Goal: Task Accomplishment & Management: Use online tool/utility

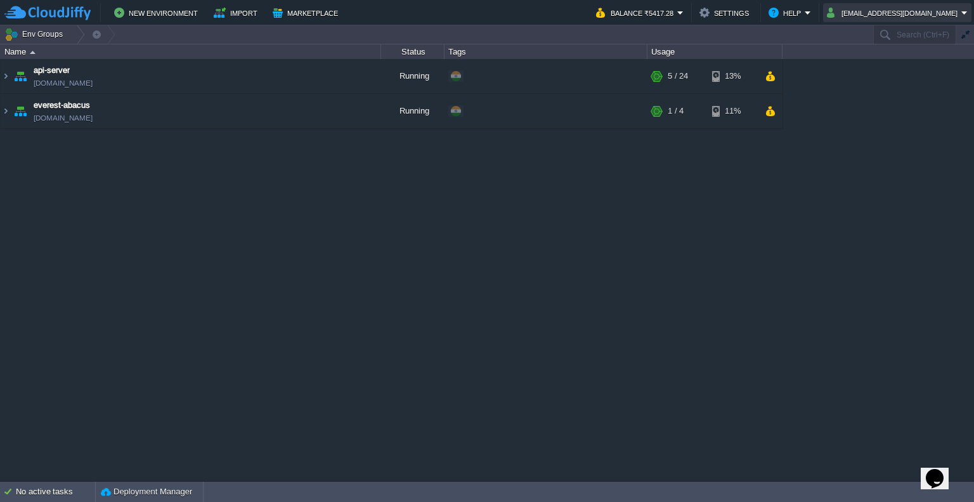
click at [877, 7] on button "[EMAIL_ADDRESS][DOMAIN_NAME]" at bounding box center [894, 12] width 134 height 15
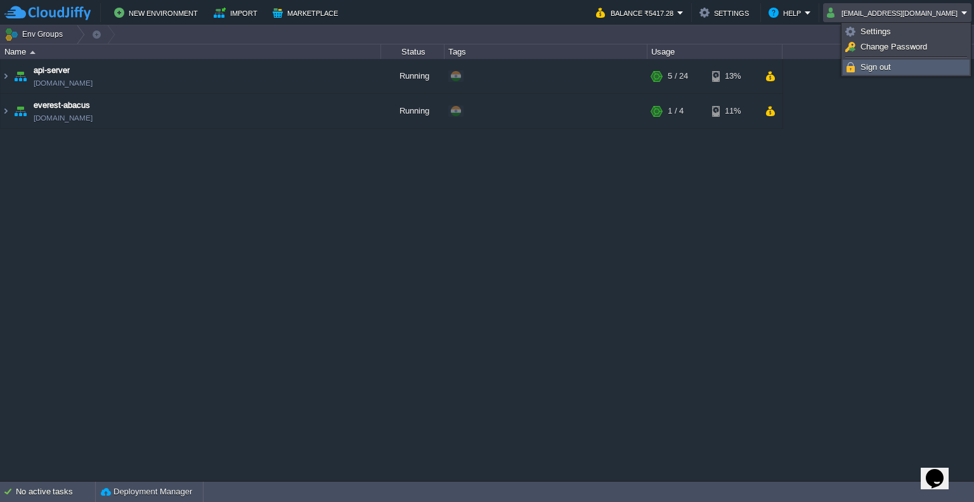
click at [865, 68] on span "Sign out" at bounding box center [875, 67] width 30 height 10
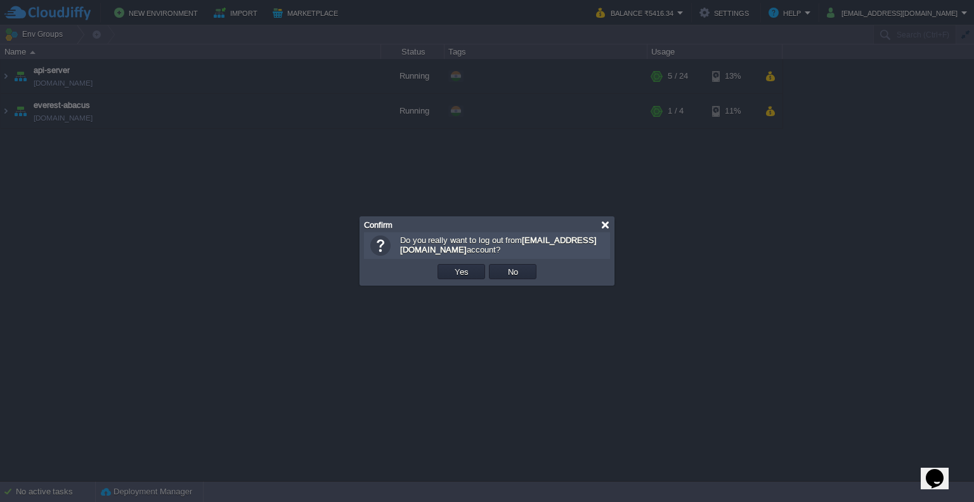
click at [604, 221] on div at bounding box center [605, 225] width 10 height 10
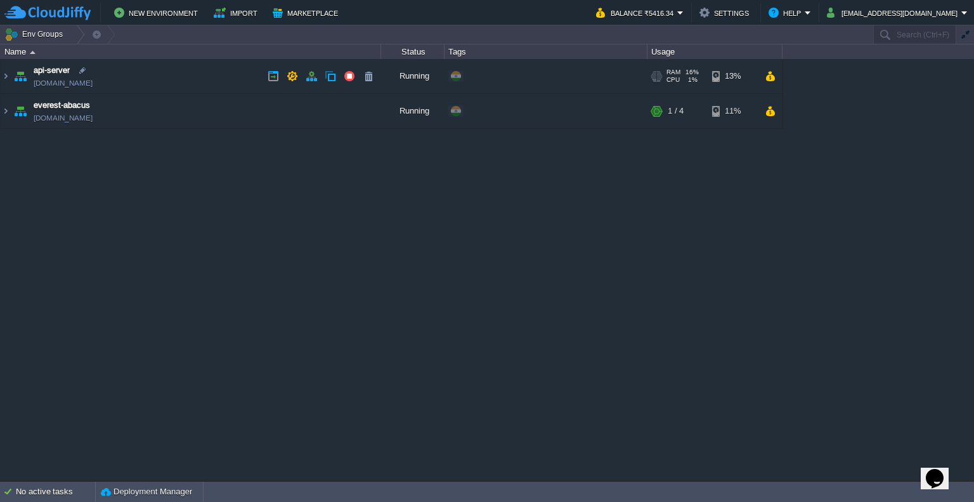
click at [11, 77] on img at bounding box center [20, 76] width 18 height 34
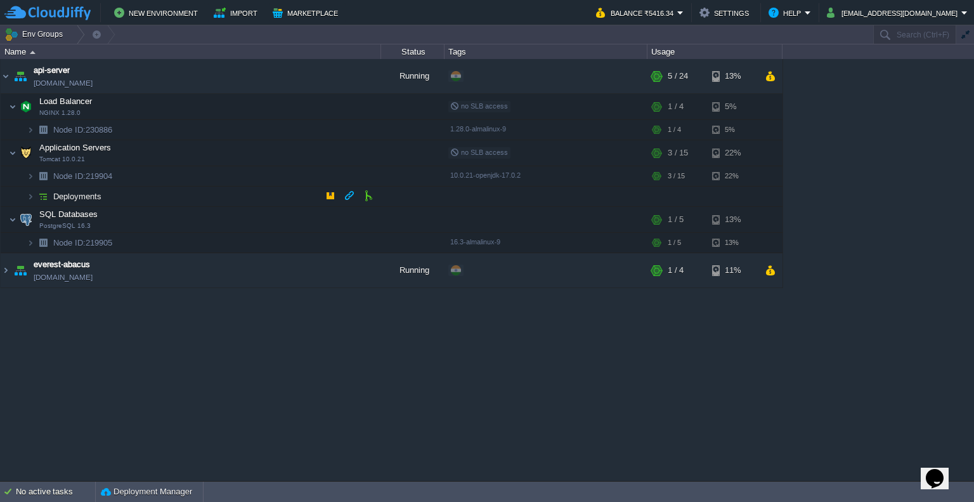
click at [23, 200] on td "Deployments" at bounding box center [191, 196] width 380 height 20
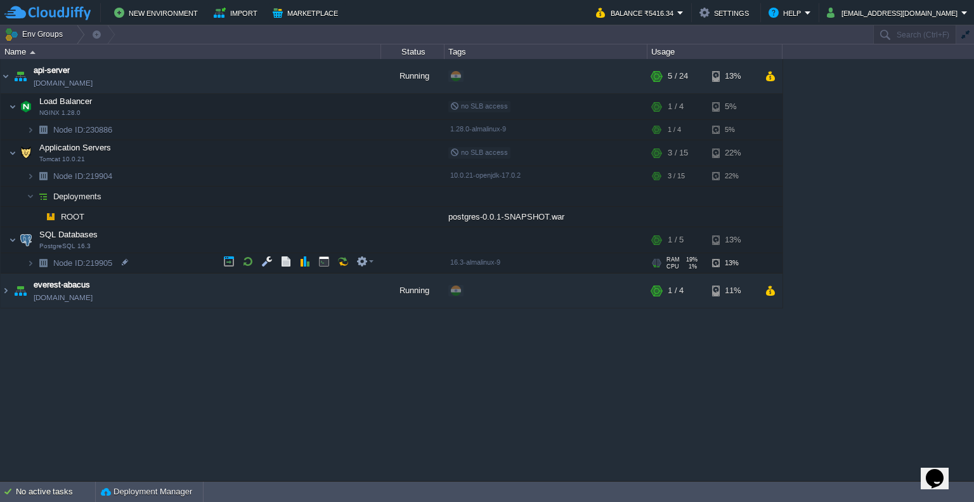
click at [25, 266] on td "Node ID: 219905" at bounding box center [191, 263] width 380 height 20
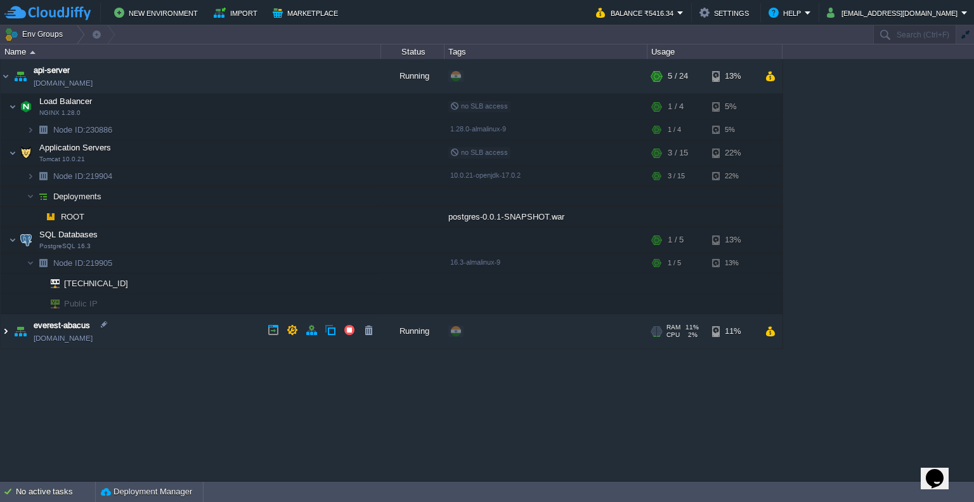
click at [9, 332] on img at bounding box center [6, 331] width 10 height 34
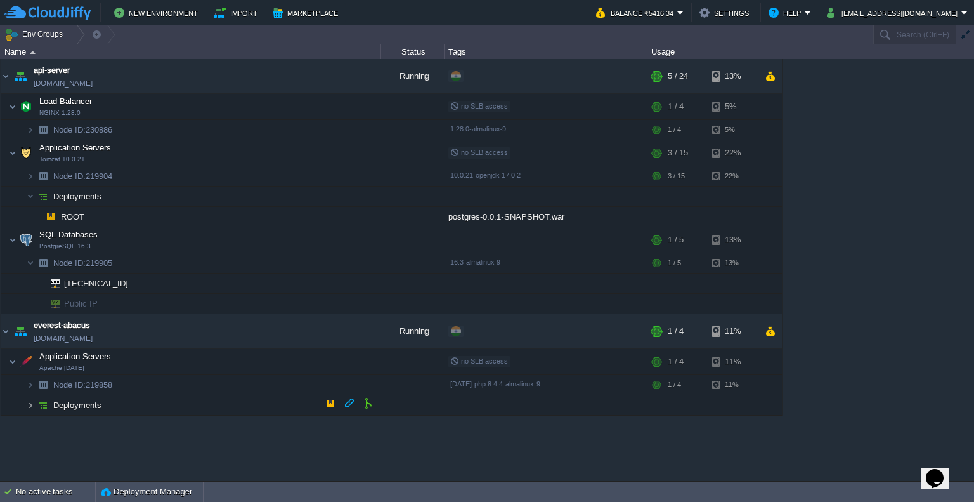
click at [30, 398] on img at bounding box center [31, 405] width 8 height 20
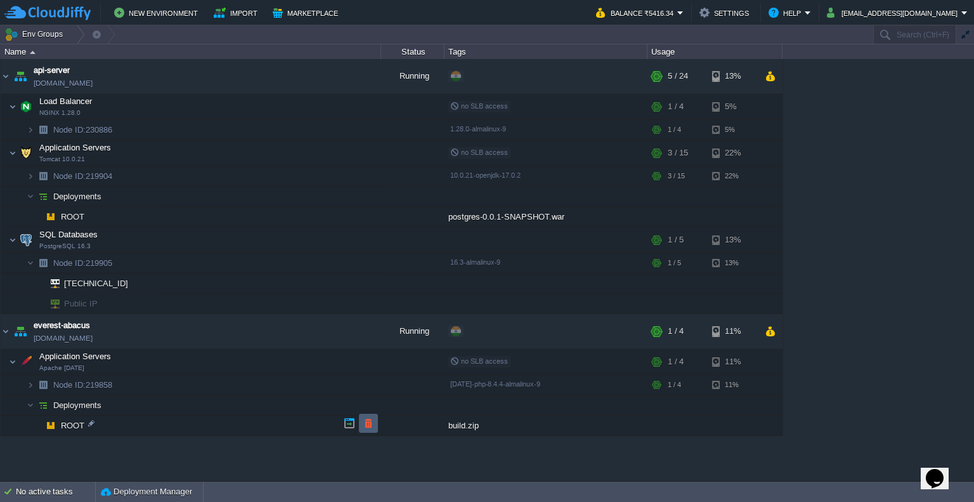
click at [372, 421] on button "button" at bounding box center [368, 422] width 11 height 11
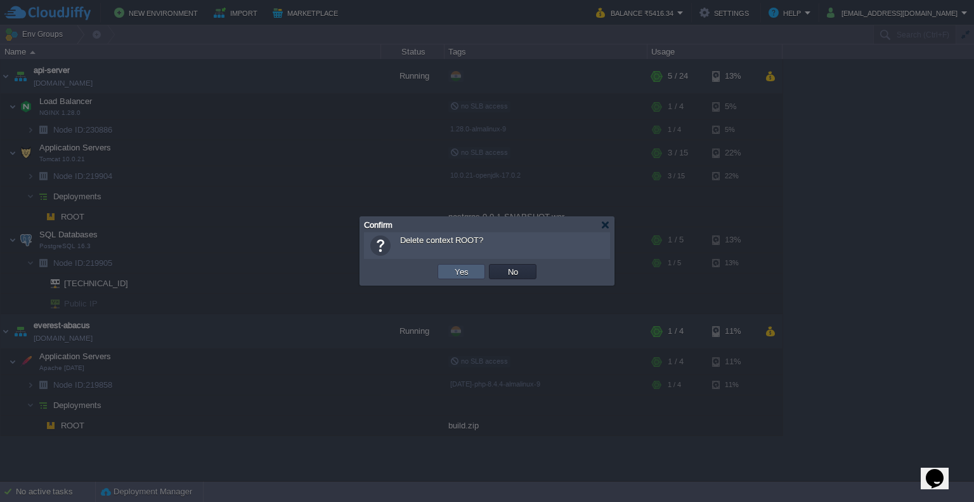
click at [467, 277] on td "Yes" at bounding box center [461, 271] width 48 height 15
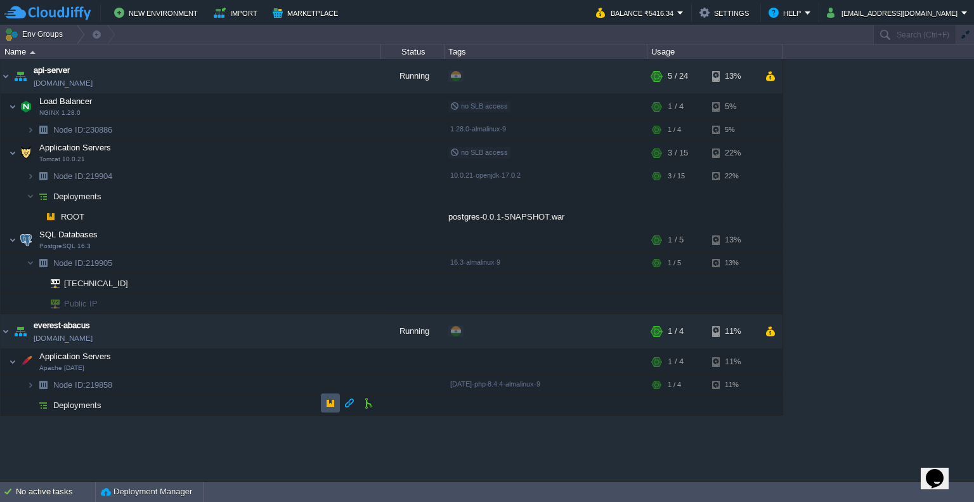
click at [328, 403] on button "button" at bounding box center [330, 402] width 11 height 11
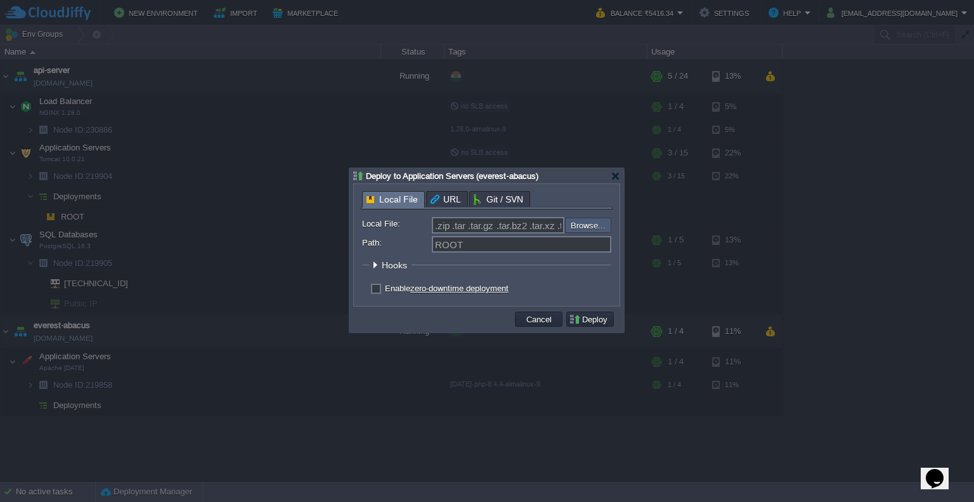
click at [597, 223] on input "file" at bounding box center [531, 224] width 160 height 15
type input "C:\fakepath\build.zip"
type input "build.zip"
click at [592, 321] on button "Deploy" at bounding box center [590, 318] width 42 height 11
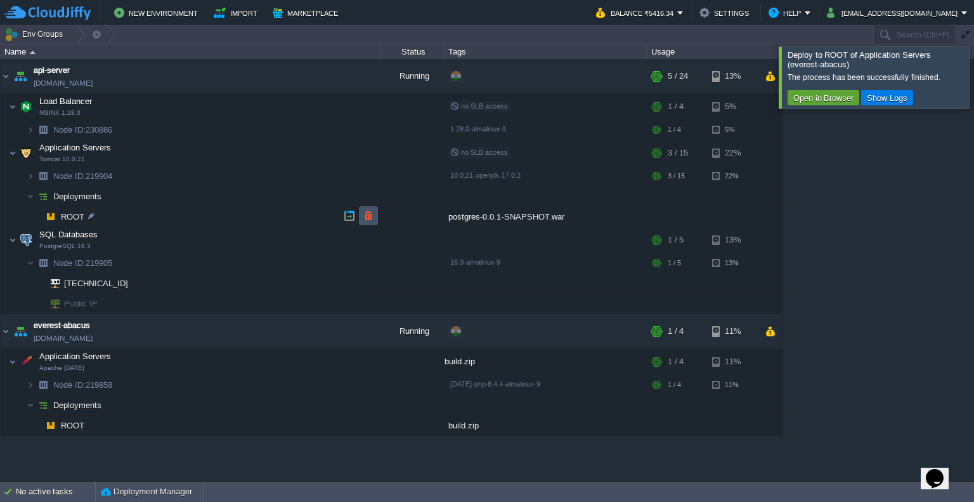
click at [363, 216] on button "button" at bounding box center [368, 215] width 11 height 11
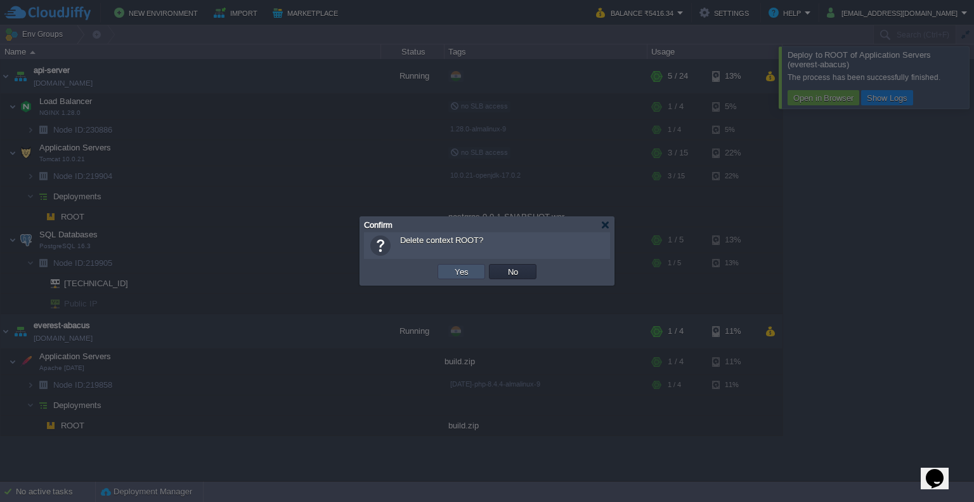
click at [462, 276] on button "Yes" at bounding box center [462, 271] width 22 height 11
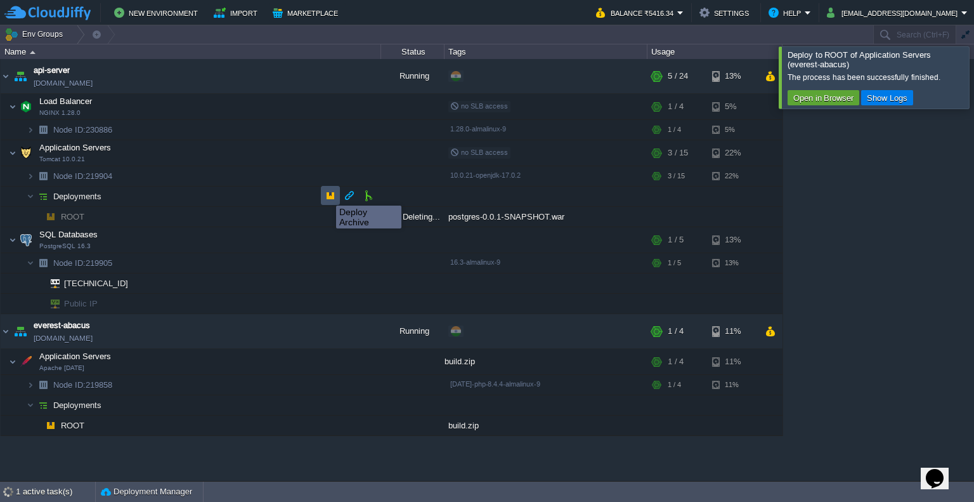
click at [327, 194] on button "button" at bounding box center [330, 195] width 11 height 11
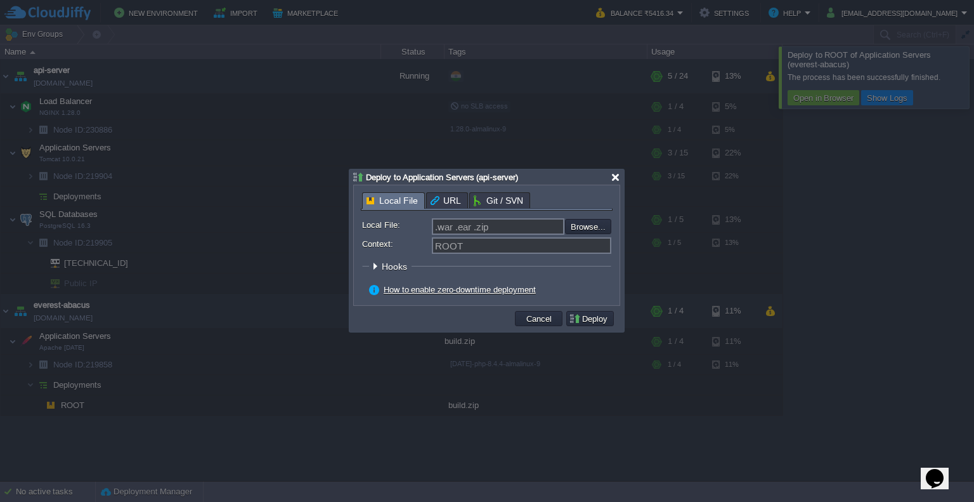
click at [612, 178] on div at bounding box center [616, 177] width 10 height 10
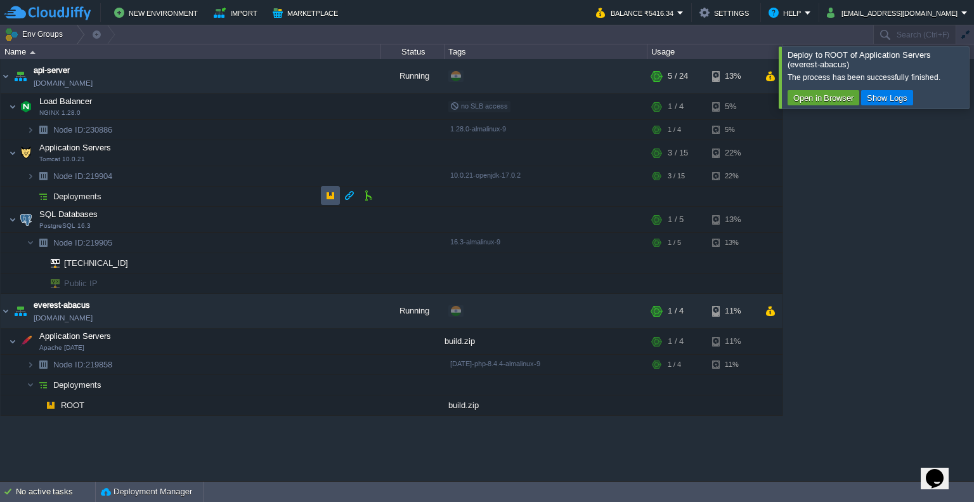
click at [334, 192] on button "button" at bounding box center [330, 195] width 11 height 11
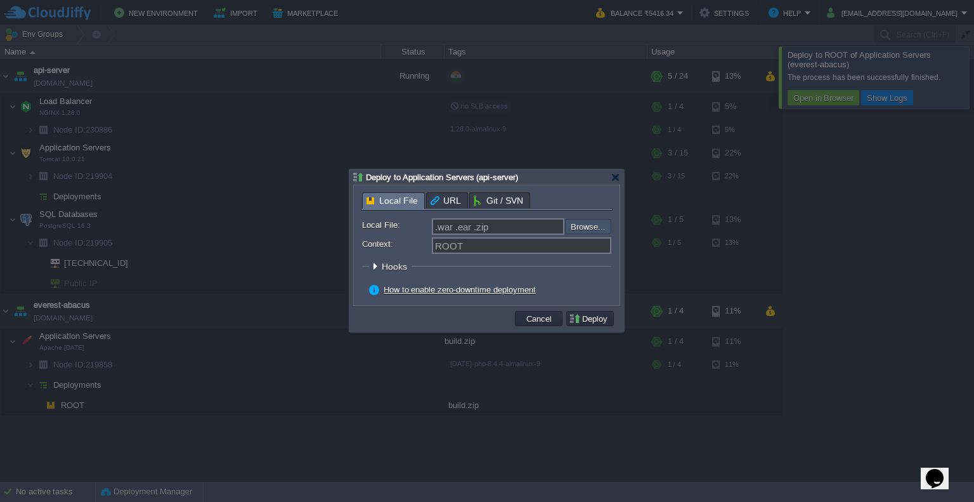
click at [588, 228] on input "file" at bounding box center [531, 226] width 160 height 15
type input "C:\fakepath\postgres-0.0.1-SNAPSHOT.war"
type input "postgres-0.0.1-SNAPSHOT.war"
click at [604, 318] on button "Deploy" at bounding box center [590, 318] width 42 height 11
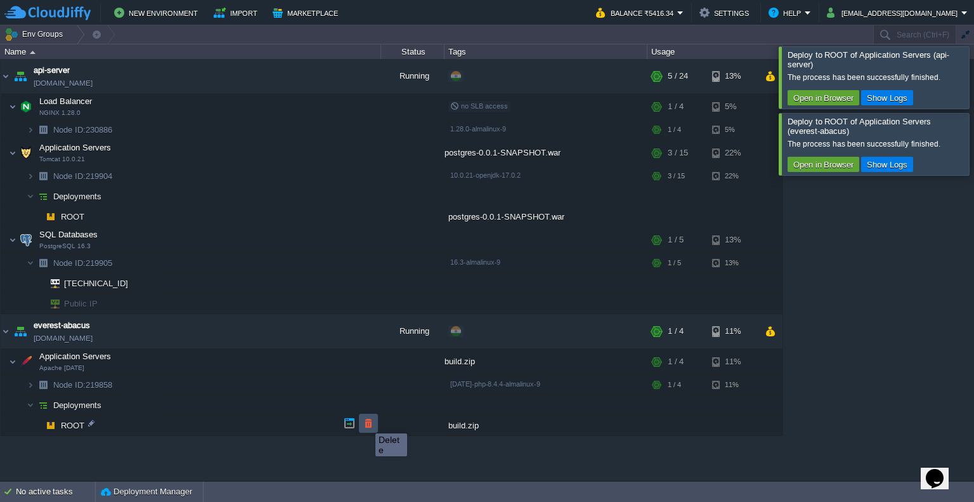
click at [366, 422] on button "button" at bounding box center [368, 422] width 11 height 11
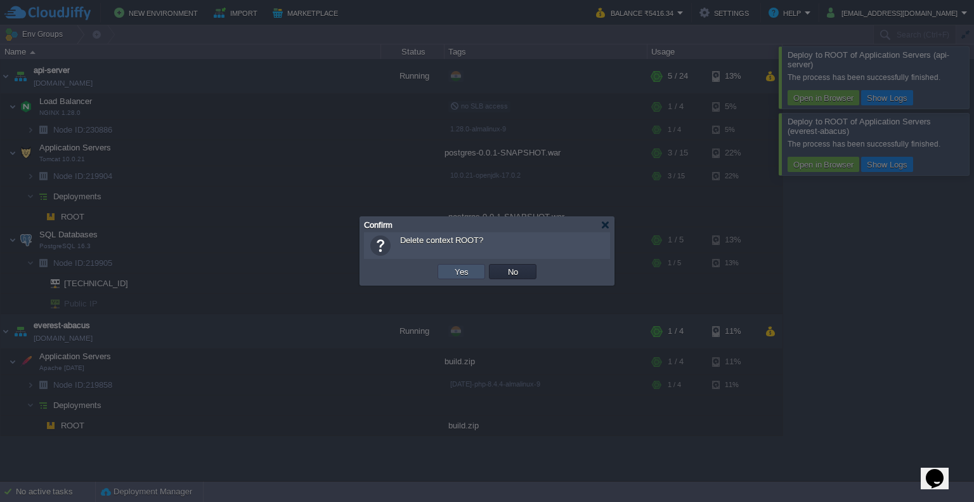
click at [465, 268] on button "Yes" at bounding box center [462, 271] width 22 height 11
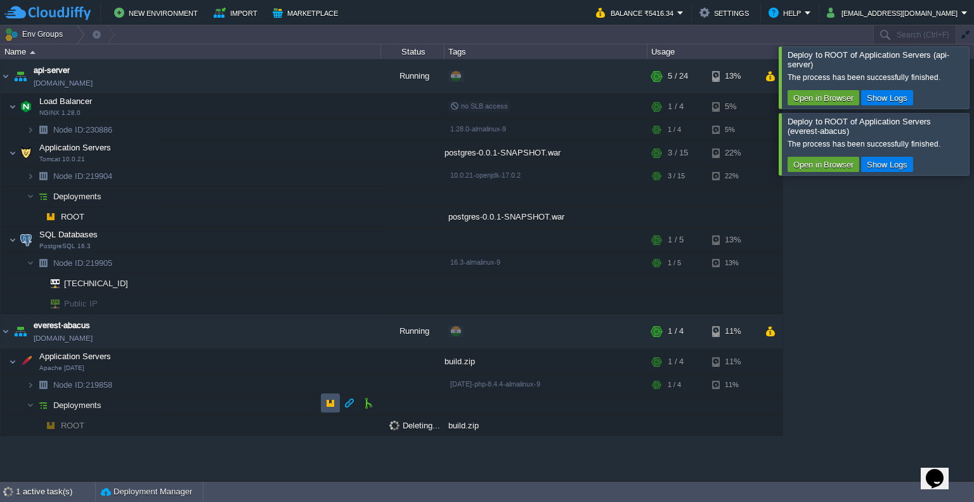
click at [325, 405] on button "button" at bounding box center [330, 402] width 11 height 11
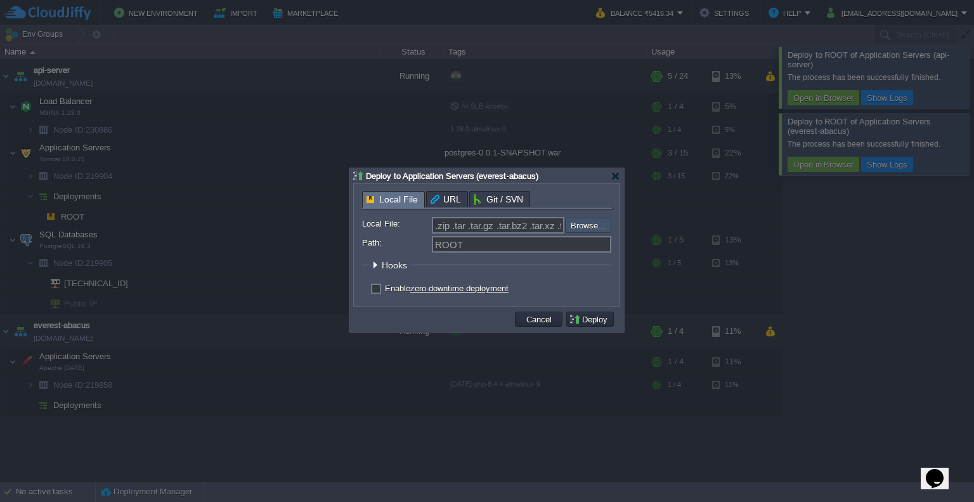
click at [573, 230] on input "file" at bounding box center [531, 224] width 160 height 15
type input "C:\fakepath\build.zip"
type input "build.zip"
click at [603, 323] on button "Deploy" at bounding box center [590, 318] width 42 height 11
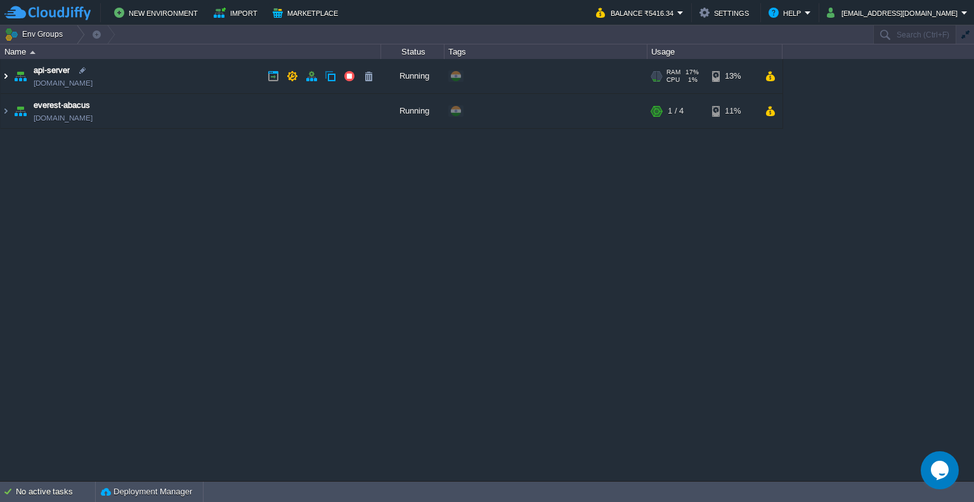
click at [4, 79] on img at bounding box center [6, 76] width 10 height 34
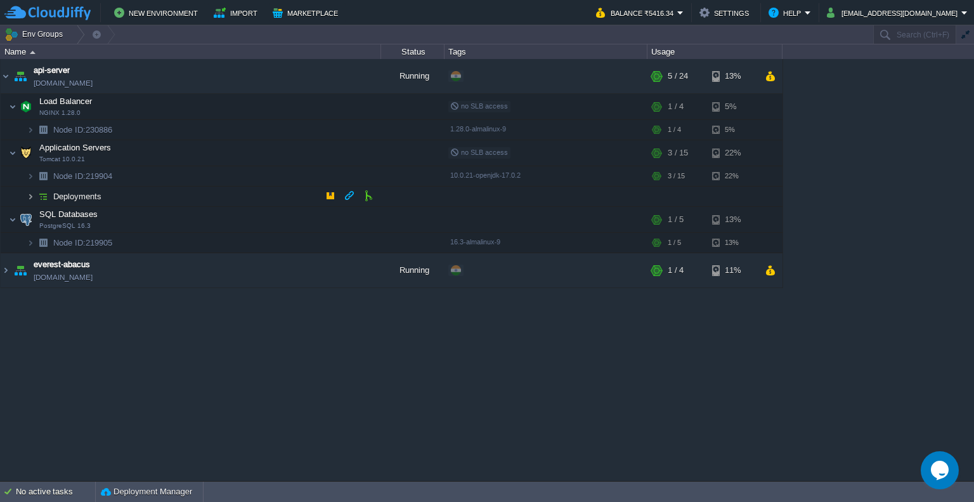
click at [30, 195] on img at bounding box center [31, 196] width 8 height 20
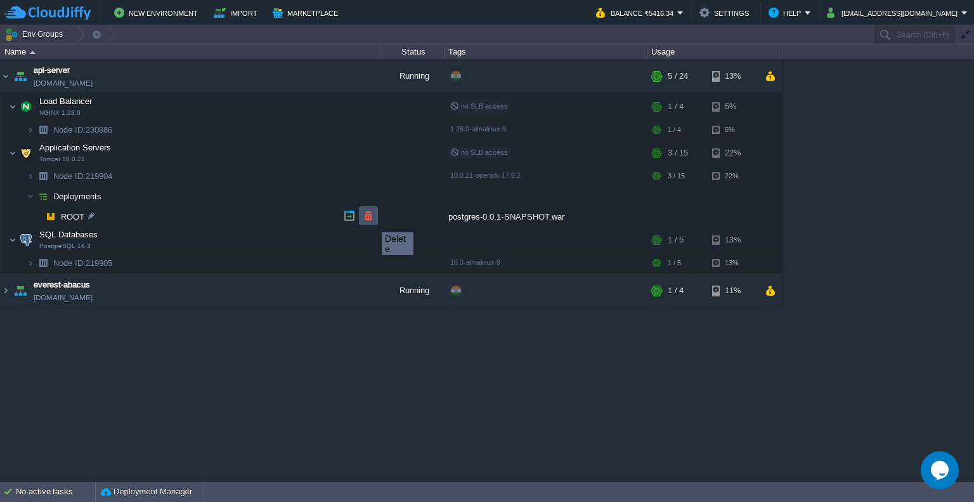
click at [372, 221] on button "button" at bounding box center [368, 215] width 11 height 11
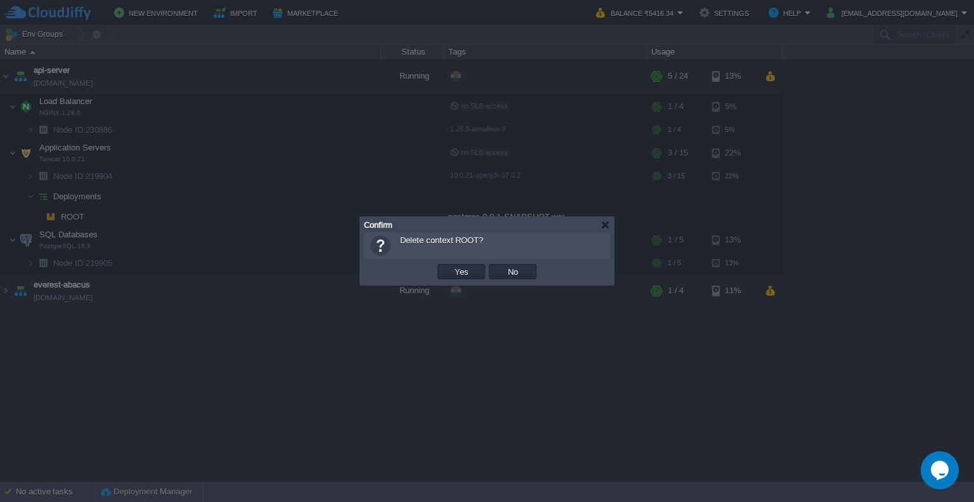
click at [323, 347] on div at bounding box center [487, 251] width 974 height 502
click at [604, 223] on div at bounding box center [605, 225] width 10 height 10
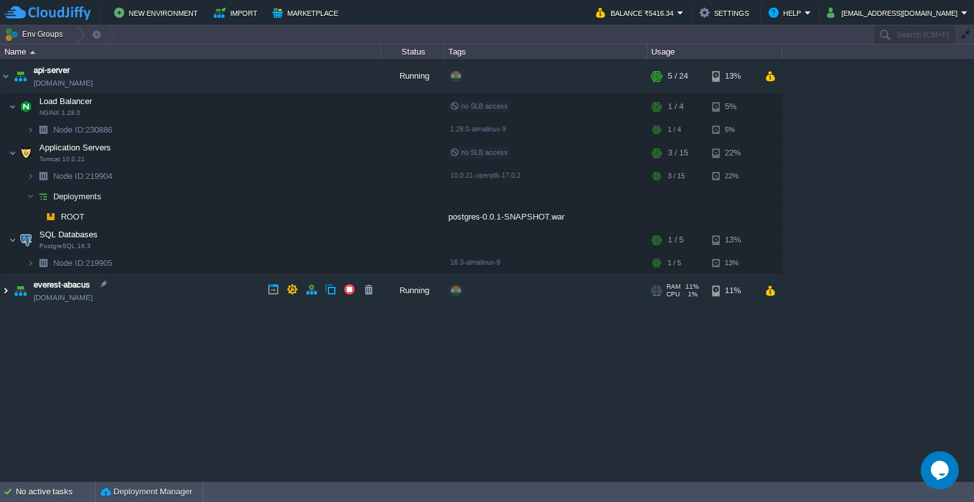
click at [4, 287] on img at bounding box center [6, 290] width 10 height 34
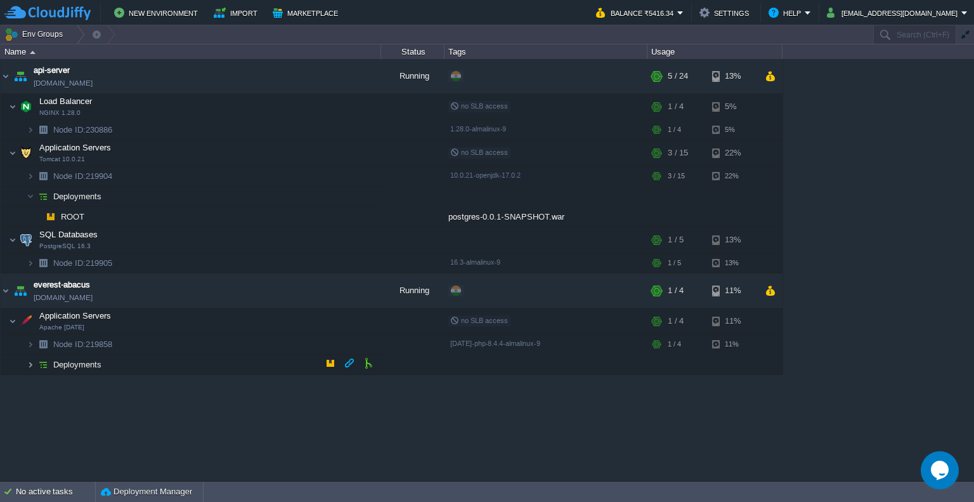
click at [28, 366] on img at bounding box center [31, 364] width 8 height 20
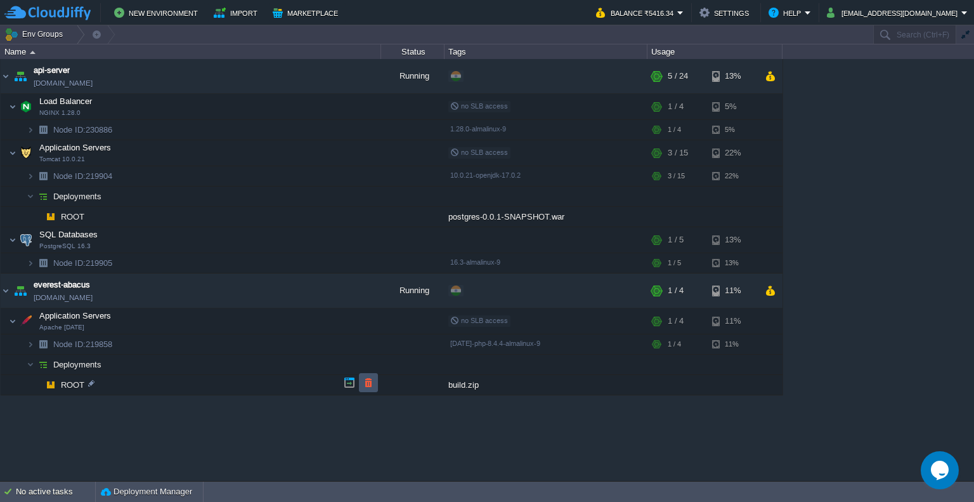
click at [363, 377] on button "button" at bounding box center [368, 382] width 11 height 11
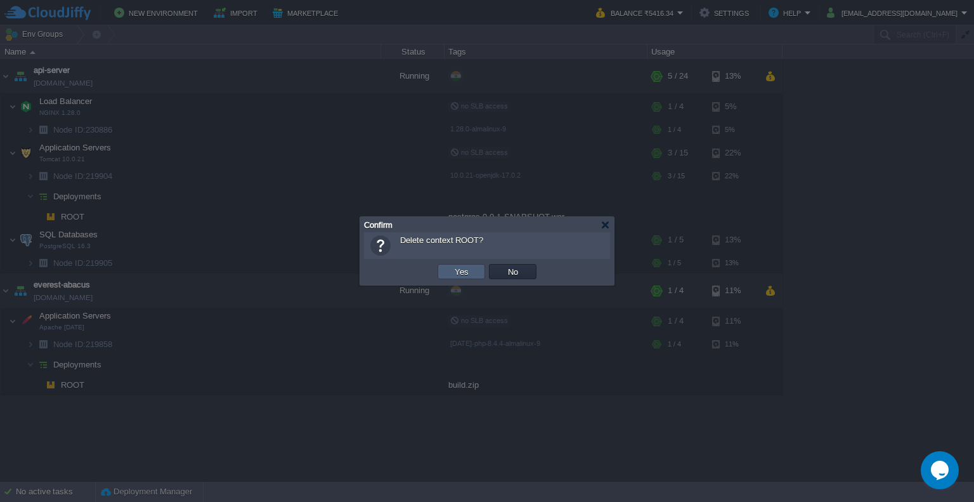
click at [446, 273] on td "Yes" at bounding box center [461, 271] width 48 height 15
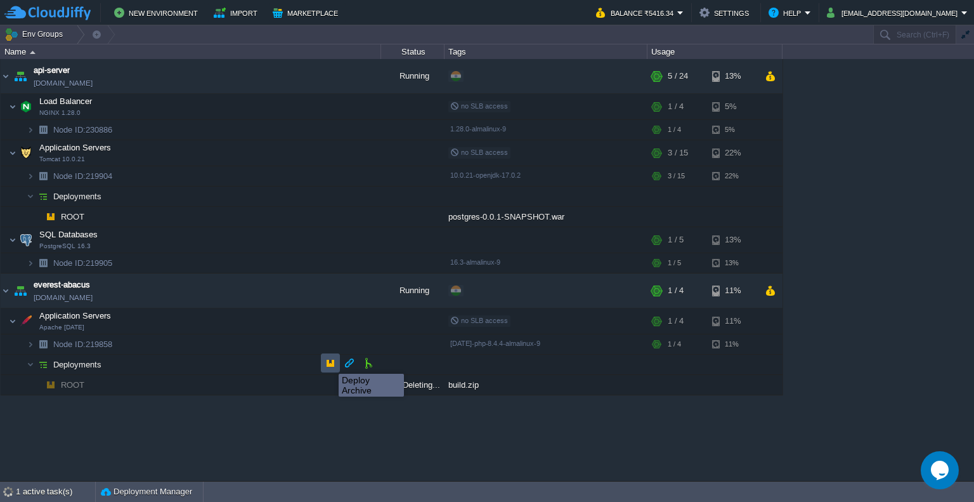
click at [329, 362] on button "button" at bounding box center [330, 362] width 11 height 11
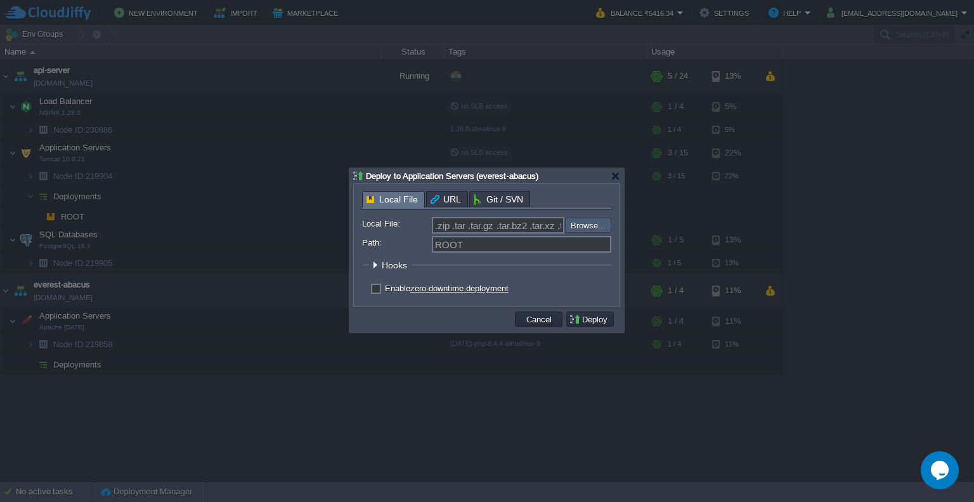
click at [593, 223] on input "file" at bounding box center [531, 224] width 160 height 15
type input "C:\fakepath\build.zip"
type input "build.zip"
click at [604, 320] on button "Deploy" at bounding box center [590, 318] width 42 height 11
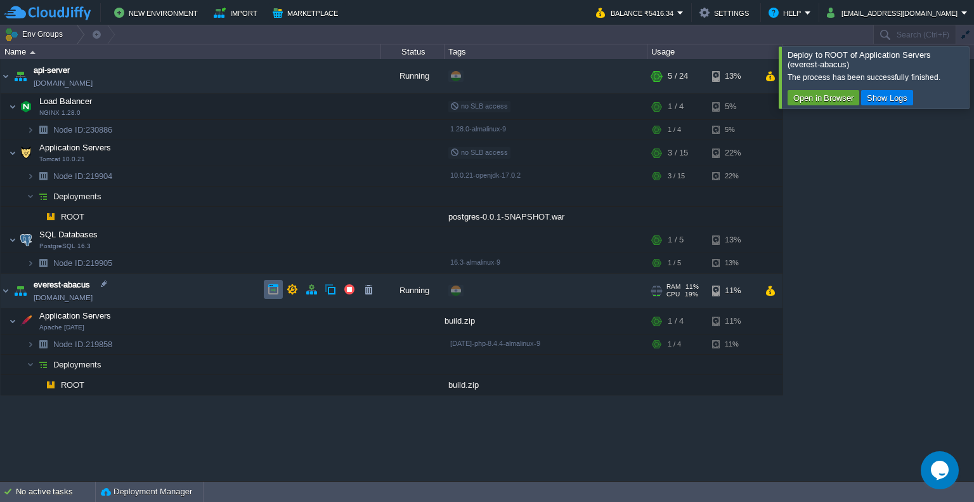
click at [276, 295] on td at bounding box center [273, 289] width 19 height 19
click at [370, 386] on button "button" at bounding box center [368, 382] width 11 height 11
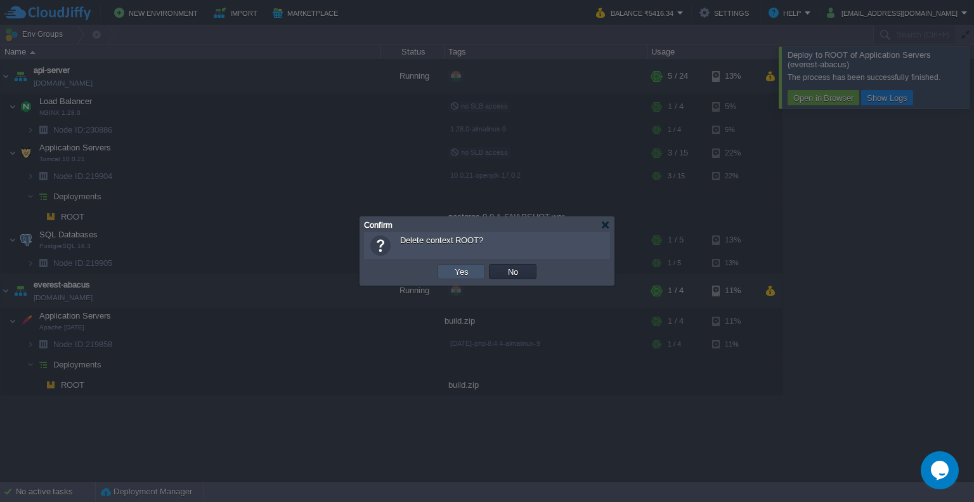
click at [457, 272] on button "Yes" at bounding box center [462, 271] width 22 height 11
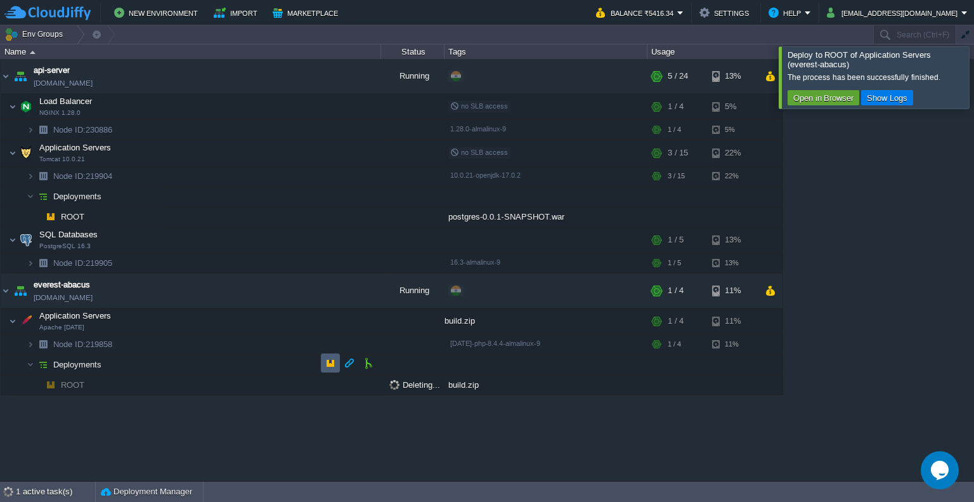
click at [323, 355] on td at bounding box center [330, 362] width 19 height 19
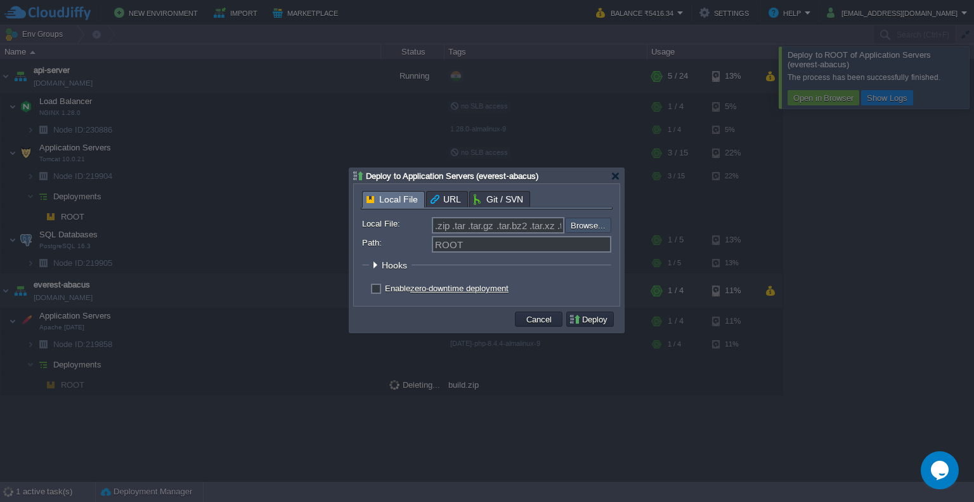
click at [586, 223] on input "file" at bounding box center [531, 224] width 160 height 15
type input "C:\fakepath\build.zip"
type input "build.zip"
click at [583, 320] on button "Deploy" at bounding box center [590, 318] width 42 height 11
